Goal: Complete application form: Complete application form

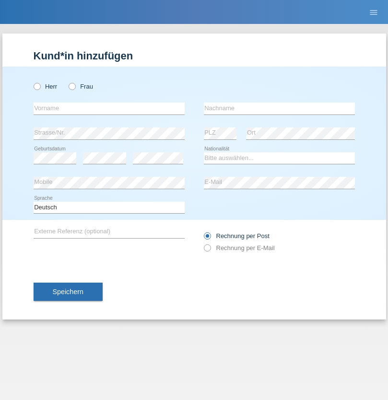
radio input "true"
click at [109, 108] on input "text" at bounding box center [109, 109] width 151 height 12
type input "Ganaj"
click at [279, 108] on input "text" at bounding box center [279, 109] width 151 height 12
type input "Fadil"
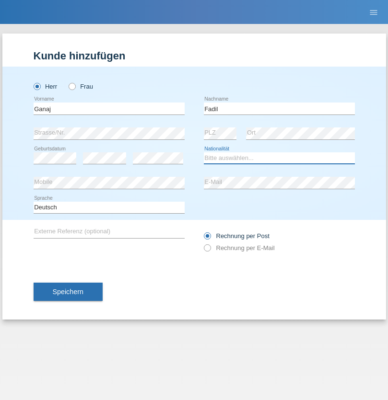
select select "XK"
select select "C"
select select "10"
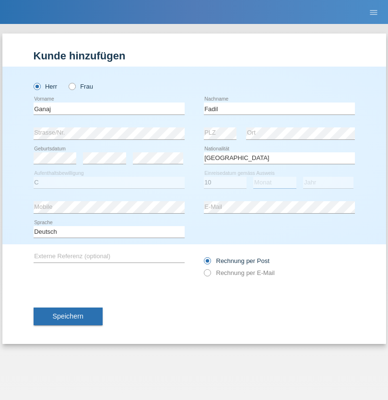
select select "08"
select select "2021"
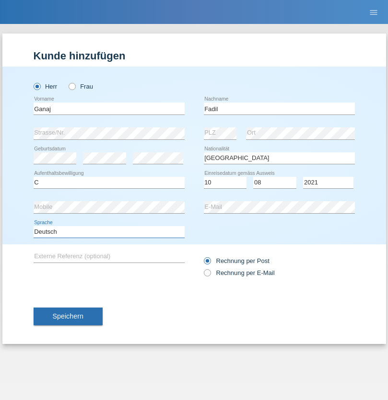
select select "en"
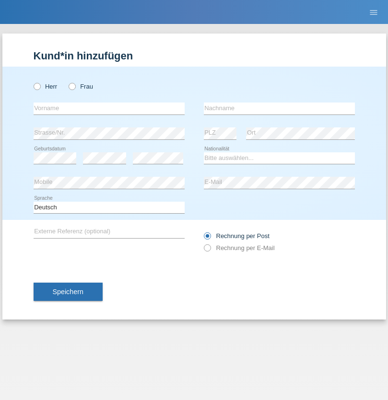
radio input "true"
click at [109, 108] on input "text" at bounding box center [109, 109] width 151 height 12
type input "Ibrahim"
click at [279, 108] on input "text" at bounding box center [279, 109] width 151 height 12
type input "Muja"
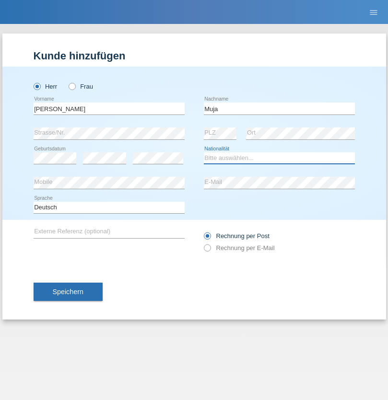
select select "XK"
select select "C"
select select "03"
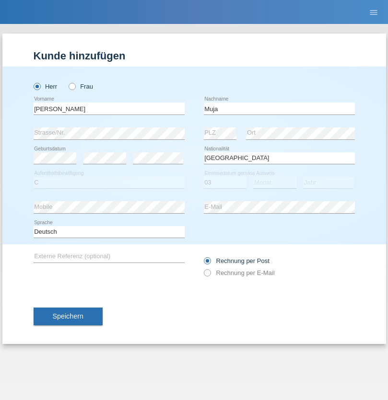
select select "07"
select select "2021"
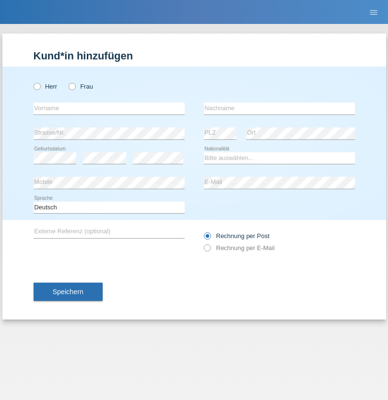
radio input "true"
click at [109, 108] on input "text" at bounding box center [109, 109] width 151 height 12
type input "Thomas"
click at [279, 108] on input "text" at bounding box center [279, 109] width 151 height 12
type input "Berger"
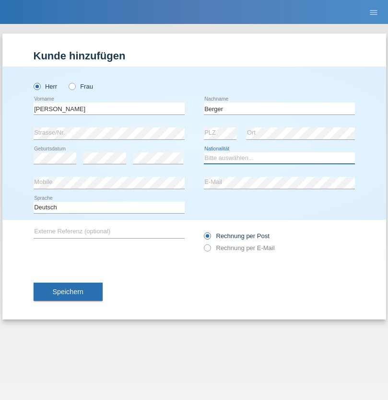
select select "CH"
radio input "true"
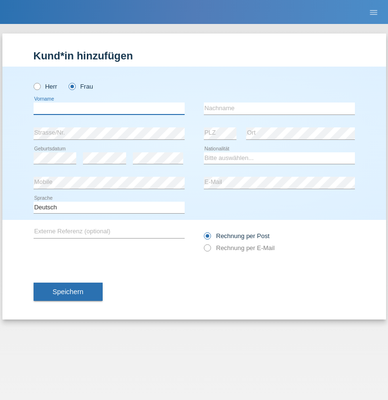
click at [109, 108] on input "text" at bounding box center [109, 109] width 151 height 12
type input "Teixeira da Silva Moço"
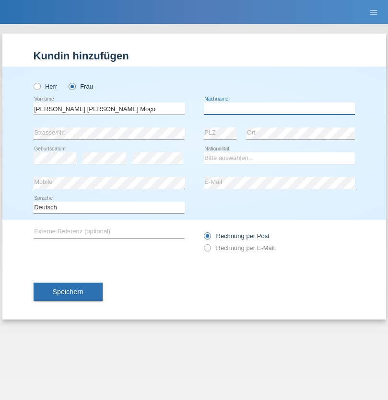
click at [279, 108] on input "text" at bounding box center [279, 109] width 151 height 12
type input "Paula"
select select "PT"
select select "C"
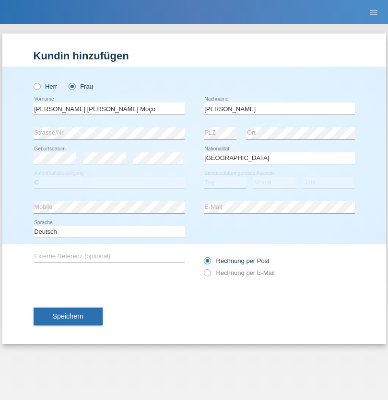
select select "28"
select select "03"
select select "2005"
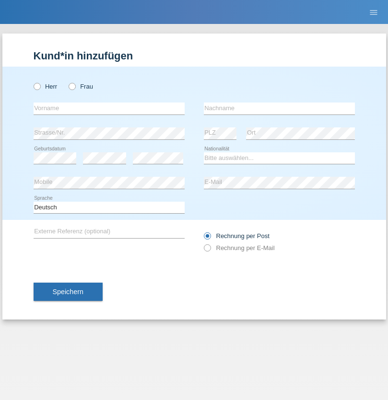
radio input "true"
click at [109, 108] on input "text" at bounding box center [109, 109] width 151 height 12
type input "ilir"
click at [279, 108] on input "text" at bounding box center [279, 109] width 151 height 12
type input "Bajrami"
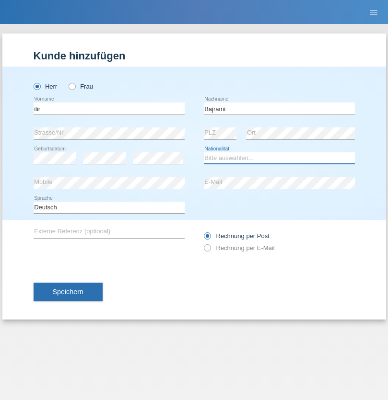
select select "MK"
select select "C"
select select "28"
select select "07"
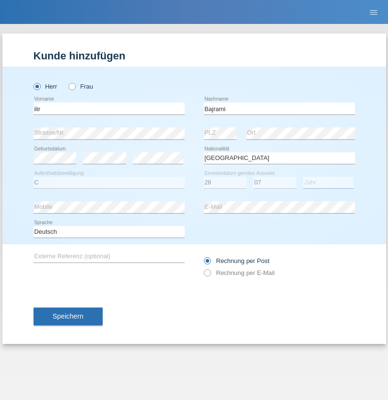
select select "2002"
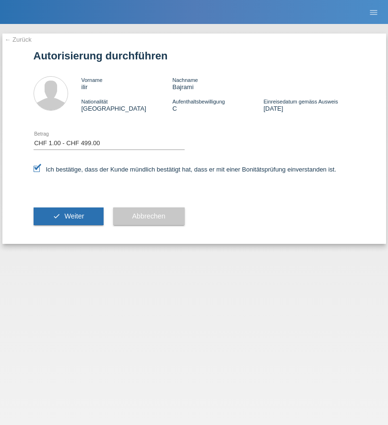
select select "1"
click at [68, 216] on span "Weiter" at bounding box center [74, 216] width 20 height 8
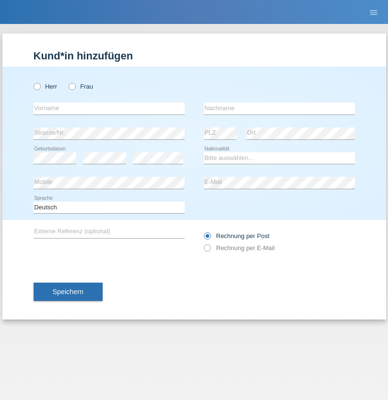
radio input "true"
click at [109, 108] on input "text" at bounding box center [109, 109] width 151 height 12
type input "Allan"
click at [279, 108] on input "text" at bounding box center [279, 109] width 151 height 12
type input "Theurillat"
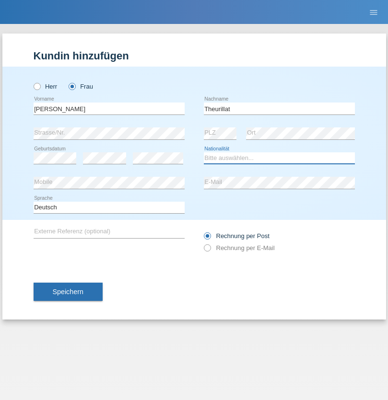
select select "CH"
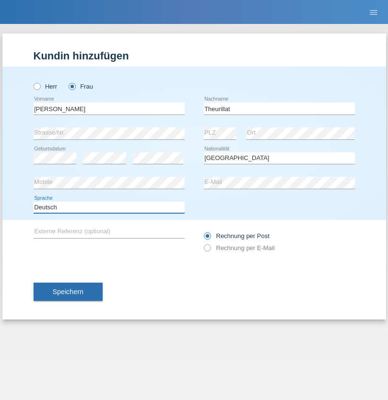
select select "en"
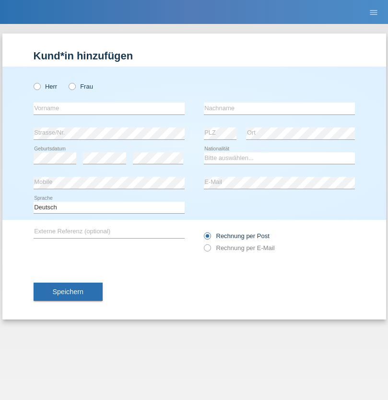
radio input "true"
click at [109, 108] on input "text" at bounding box center [109, 109] width 151 height 12
type input "Jack"
click at [279, 108] on input "text" at bounding box center [279, 109] width 151 height 12
type input "Graf"
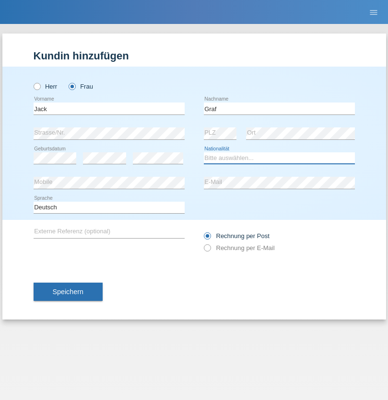
select select "CH"
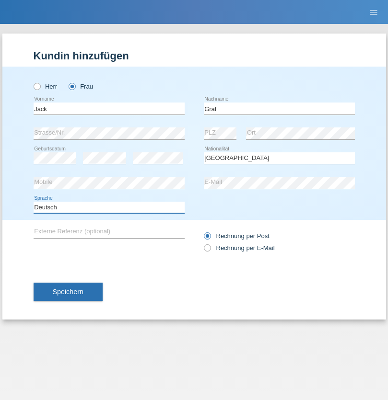
select select "en"
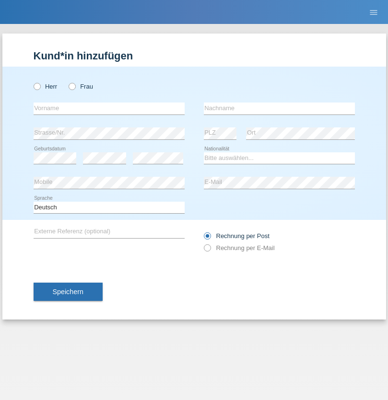
radio input "true"
click at [109, 108] on input "text" at bounding box center [109, 109] width 151 height 12
type input "Teklay"
click at [279, 108] on input "text" at bounding box center [279, 109] width 151 height 12
type input "Fiori"
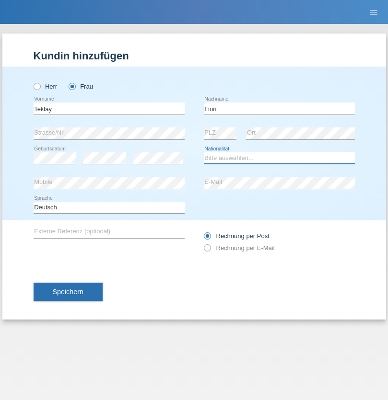
select select "ER"
select select "C"
select select "10"
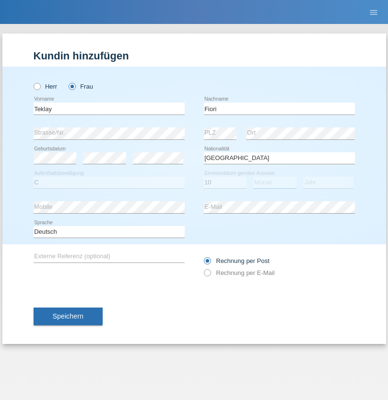
select select "08"
select select "2021"
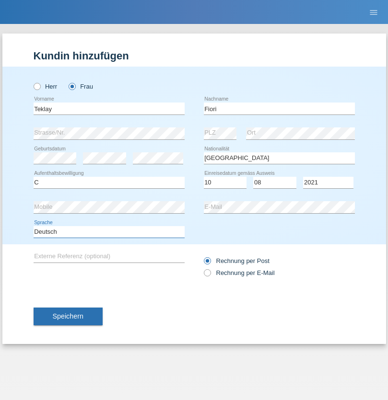
select select "en"
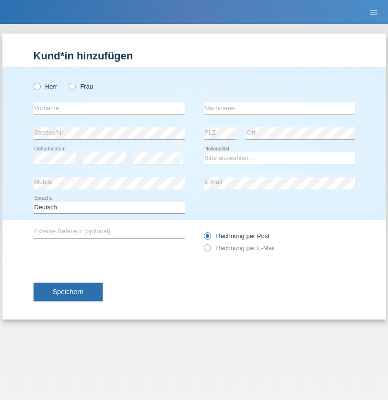
radio input "true"
click at [109, 108] on input "text" at bounding box center [109, 109] width 151 height 12
type input "Sadia"
click at [279, 108] on input "text" at bounding box center [279, 109] width 151 height 12
type input "Nejmaoui"
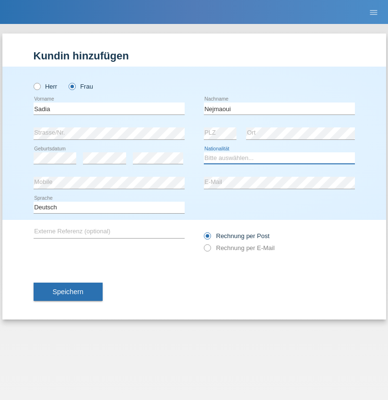
select select "MA"
select select "C"
select select "01"
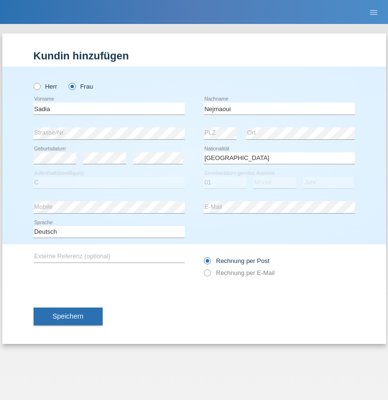
select select "06"
select select "1964"
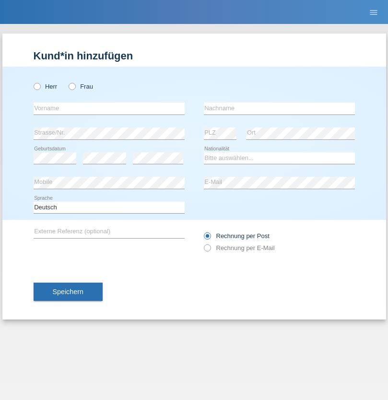
radio input "true"
click at [109, 108] on input "text" at bounding box center [109, 109] width 151 height 12
type input "Carlos"
click at [279, 108] on input "text" at bounding box center [279, 109] width 151 height 12
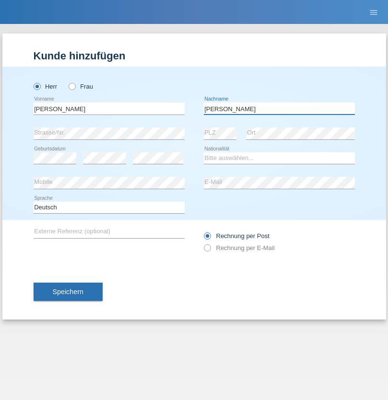
type input "Nobrega"
select select "CH"
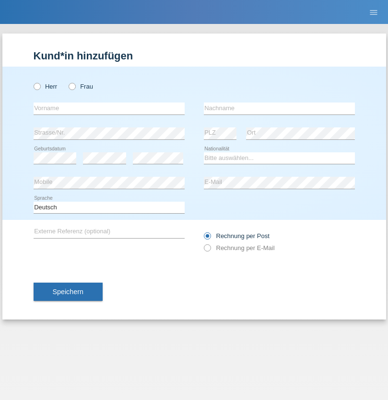
radio input "true"
click at [109, 108] on input "text" at bounding box center [109, 109] width 151 height 12
type input "Thivagaran"
click at [279, 108] on input "text" at bounding box center [279, 109] width 151 height 12
type input "Selvanayagam"
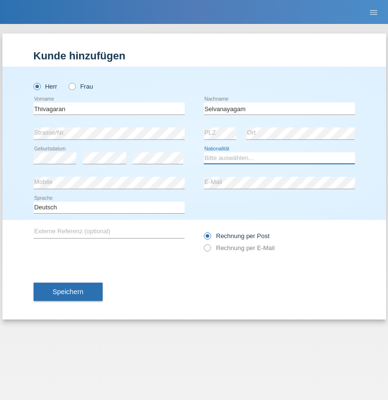
select select "LK"
select select "C"
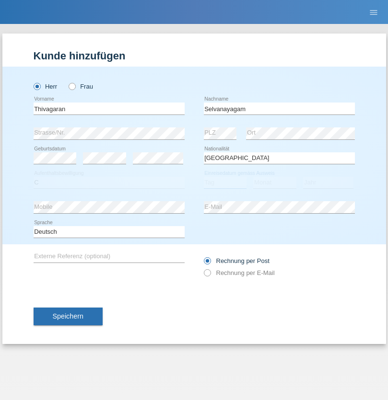
select select "23"
select select "03"
select select "2021"
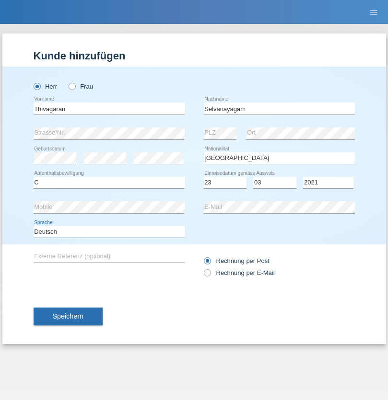
select select "en"
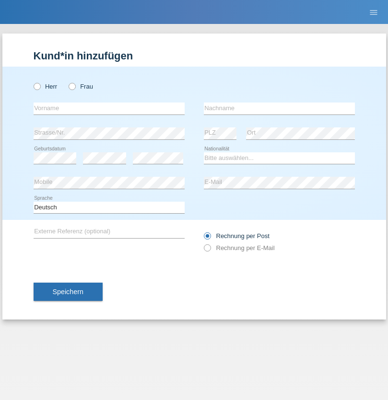
radio input "true"
click at [109, 108] on input "text" at bounding box center [109, 109] width 151 height 12
type input "Monika"
click at [279, 108] on input "text" at bounding box center [279, 109] width 151 height 12
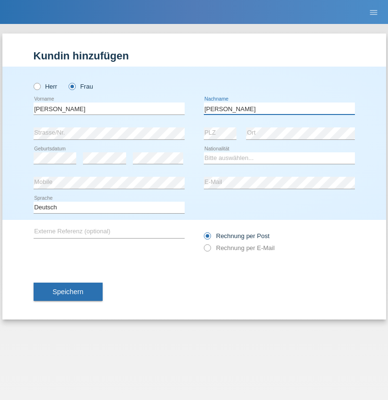
type input "Keller"
select select "CH"
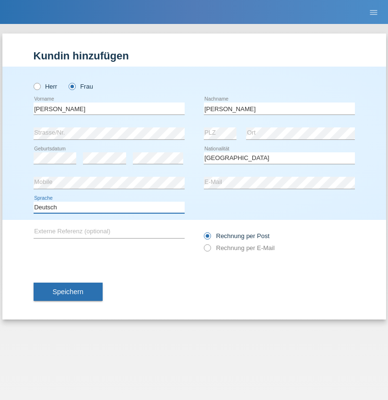
select select "en"
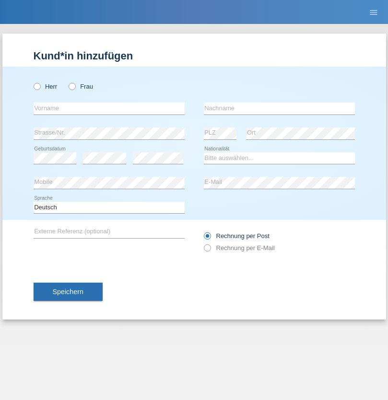
radio input "true"
click at [109, 108] on input "text" at bounding box center [109, 109] width 151 height 12
type input "Tymur"
click at [279, 108] on input "text" at bounding box center [279, 109] width 151 height 12
type input "[PERSON_NAME]"
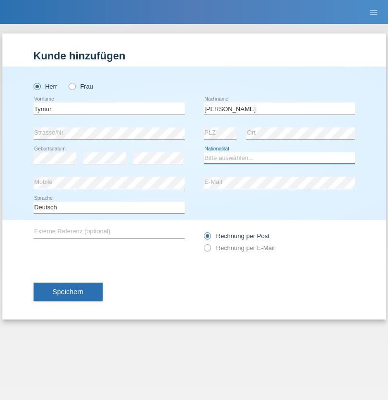
select select "UA"
select select "C"
select select "20"
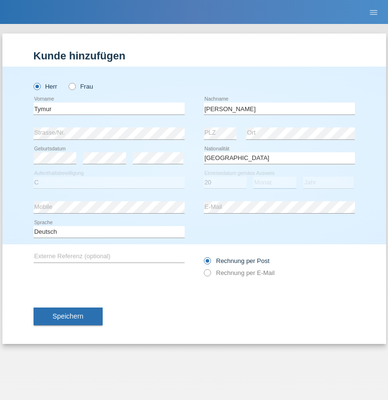
select select "08"
select select "2021"
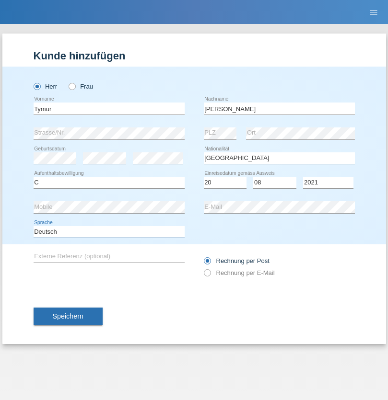
select select "en"
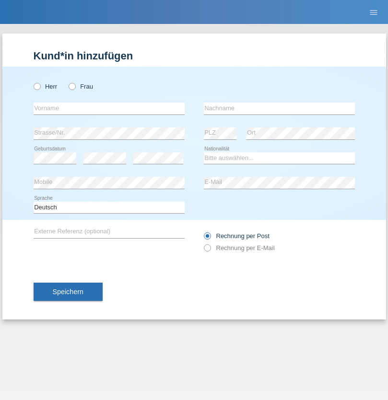
radio input "true"
click at [109, 108] on input "text" at bounding box center [109, 109] width 151 height 12
type input "Tymur"
click at [279, 108] on input "text" at bounding box center [279, 109] width 151 height 12
type input "Hunderchuj"
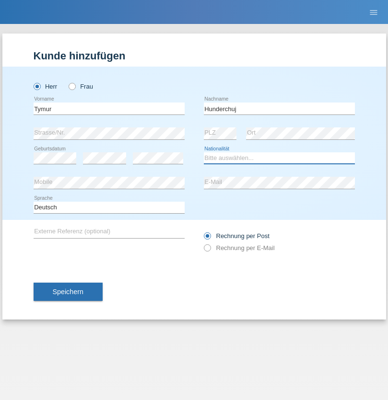
select select "UA"
select select "C"
select select "20"
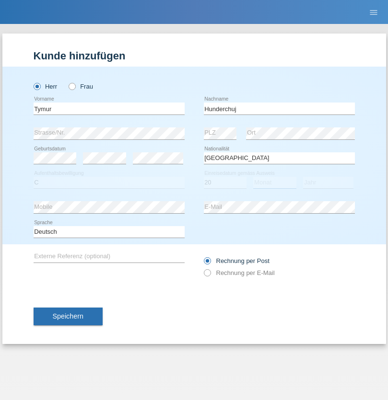
select select "08"
select select "2021"
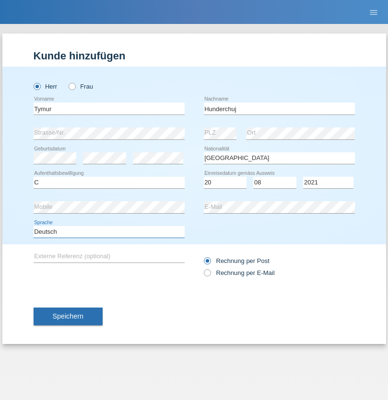
select select "en"
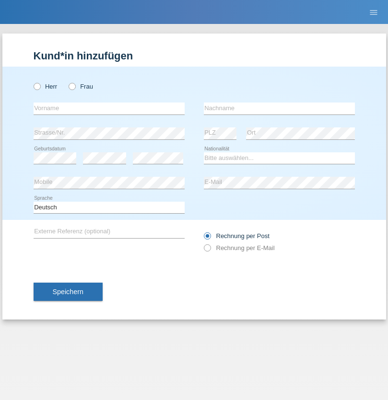
radio input "true"
click at [109, 108] on input "text" at bounding box center [109, 109] width 151 height 12
type input "Dominik"
click at [279, 108] on input "text" at bounding box center [279, 109] width 151 height 12
type input "Tropp"
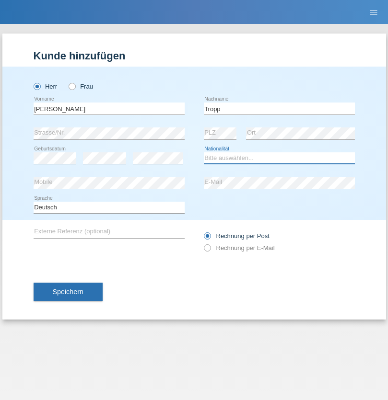
select select "SK"
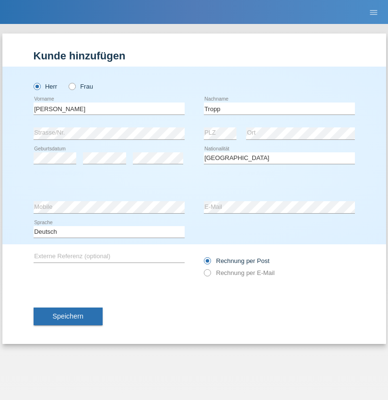
select select "C"
select select "10"
select select "08"
select select "2021"
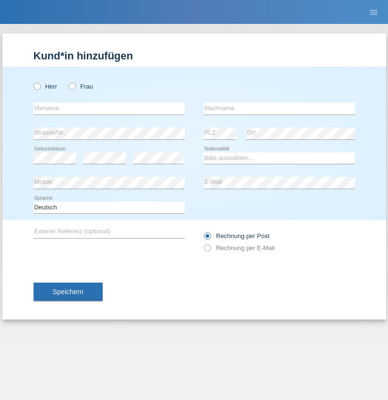
radio input "true"
click at [109, 108] on input "text" at bounding box center [109, 109] width 151 height 12
type input "[PERSON_NAME]"
click at [279, 108] on input "text" at bounding box center [279, 109] width 151 height 12
type input "Ringle"
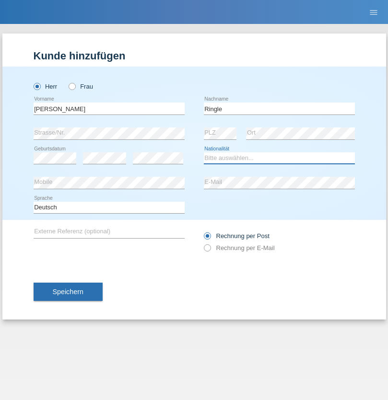
select select "DE"
select select "C"
select select "06"
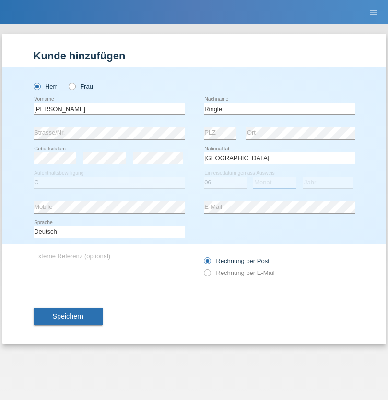
select select "01"
select select "2021"
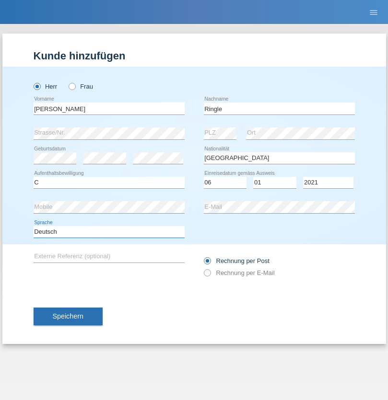
select select "en"
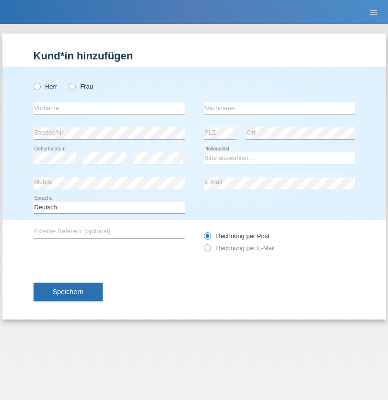
radio input "true"
click at [109, 108] on input "text" at bounding box center [109, 109] width 151 height 12
type input "Junior"
click at [279, 108] on input "text" at bounding box center [279, 109] width 151 height 12
type input "Mauricio"
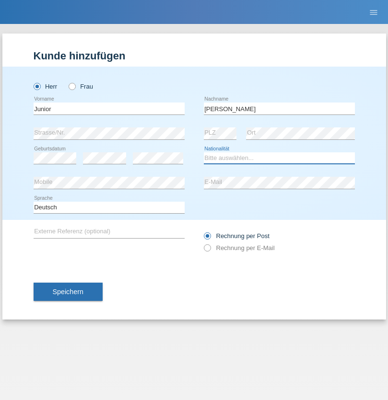
select select "CH"
radio input "true"
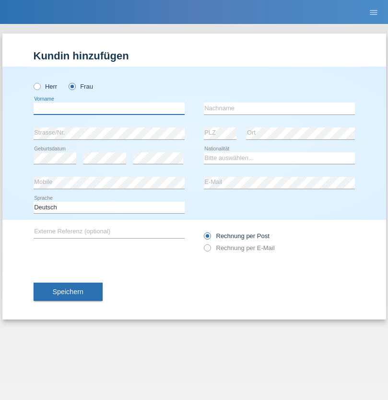
click at [109, 108] on input "text" at bounding box center [109, 109] width 151 height 12
type input "[PERSON_NAME] [PERSON_NAME]"
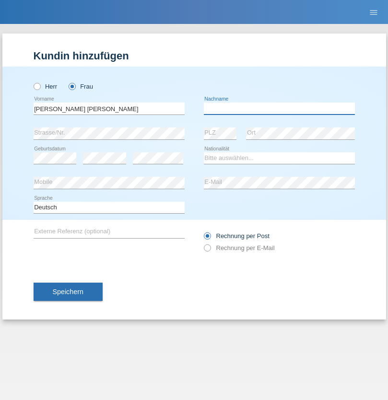
click at [279, 108] on input "text" at bounding box center [279, 109] width 151 height 12
type input "Knusel Campillo"
select select "CH"
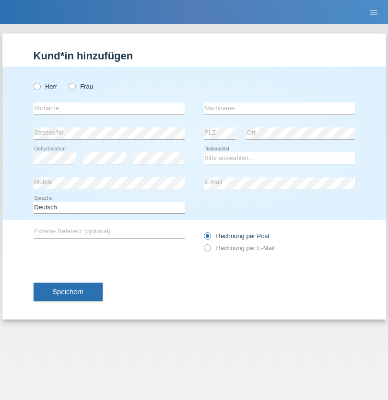
radio input "true"
click at [109, 108] on input "text" at bounding box center [109, 109] width 151 height 12
type input "Beqiri"
click at [279, 108] on input "text" at bounding box center [279, 109] width 151 height 12
type input "Shpresa"
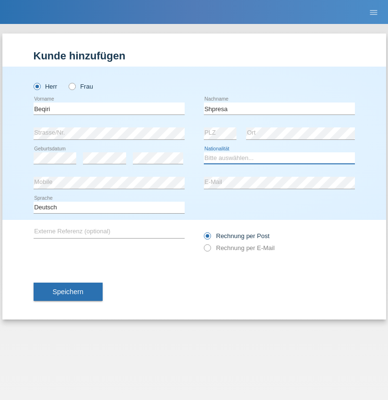
select select "XK"
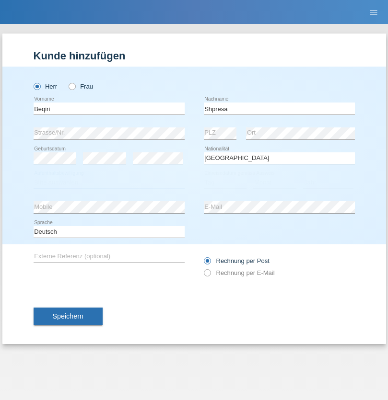
select select "C"
select select "08"
select select "02"
select select "1979"
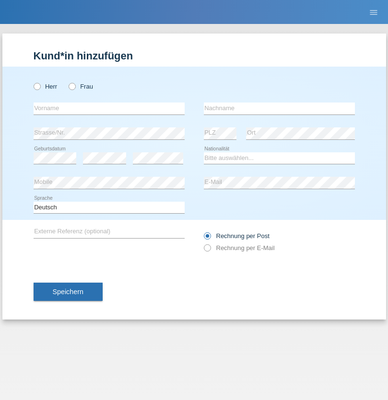
radio input "true"
click at [109, 108] on input "text" at bounding box center [109, 109] width 151 height 12
type input "[PERSON_NAME]"
click at [279, 108] on input "text" at bounding box center [279, 109] width 151 height 12
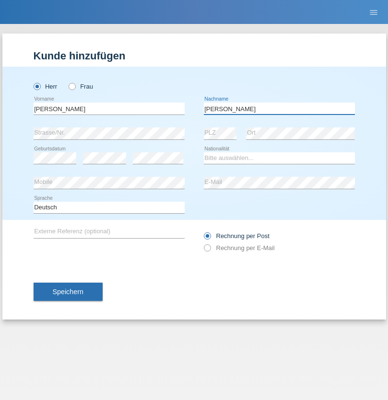
type input "[PERSON_NAME]"
select select "CH"
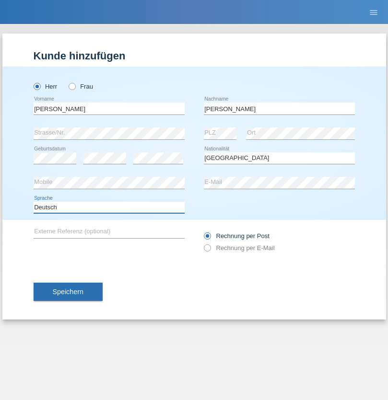
select select "en"
